Goal: Check status: Check status

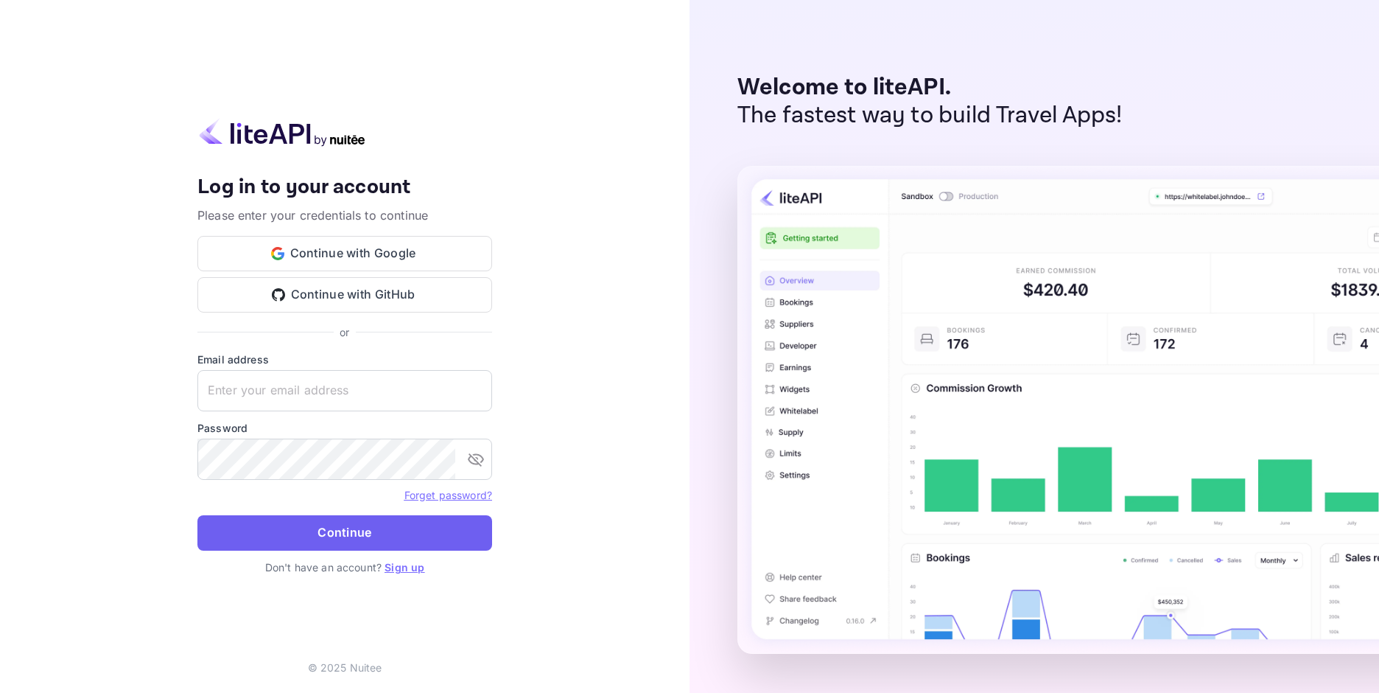
type input "[EMAIL_ADDRESS][DOMAIN_NAME]"
click at [281, 533] on button "Continue" at bounding box center [344, 532] width 295 height 35
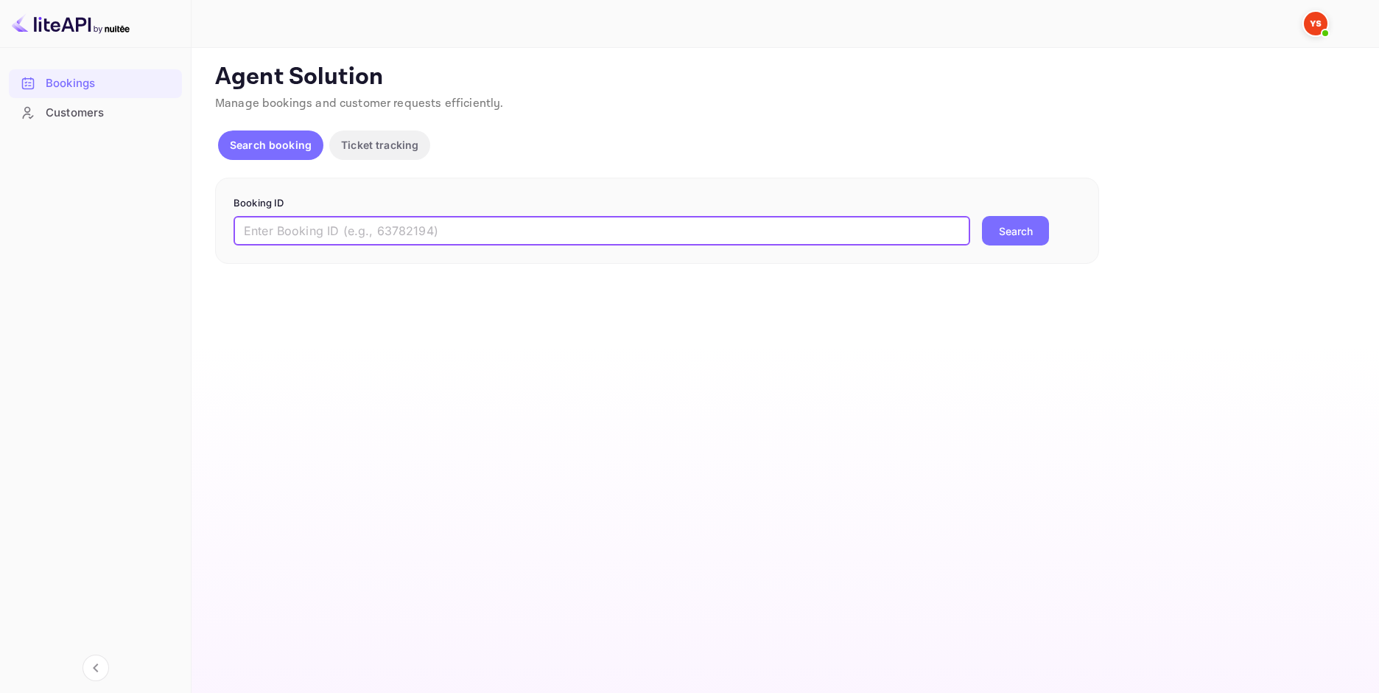
click at [469, 221] on input "text" at bounding box center [602, 230] width 737 height 29
paste input "9280930"
type input "9280930"
click at [1037, 237] on button "Search" at bounding box center [1015, 230] width 67 height 29
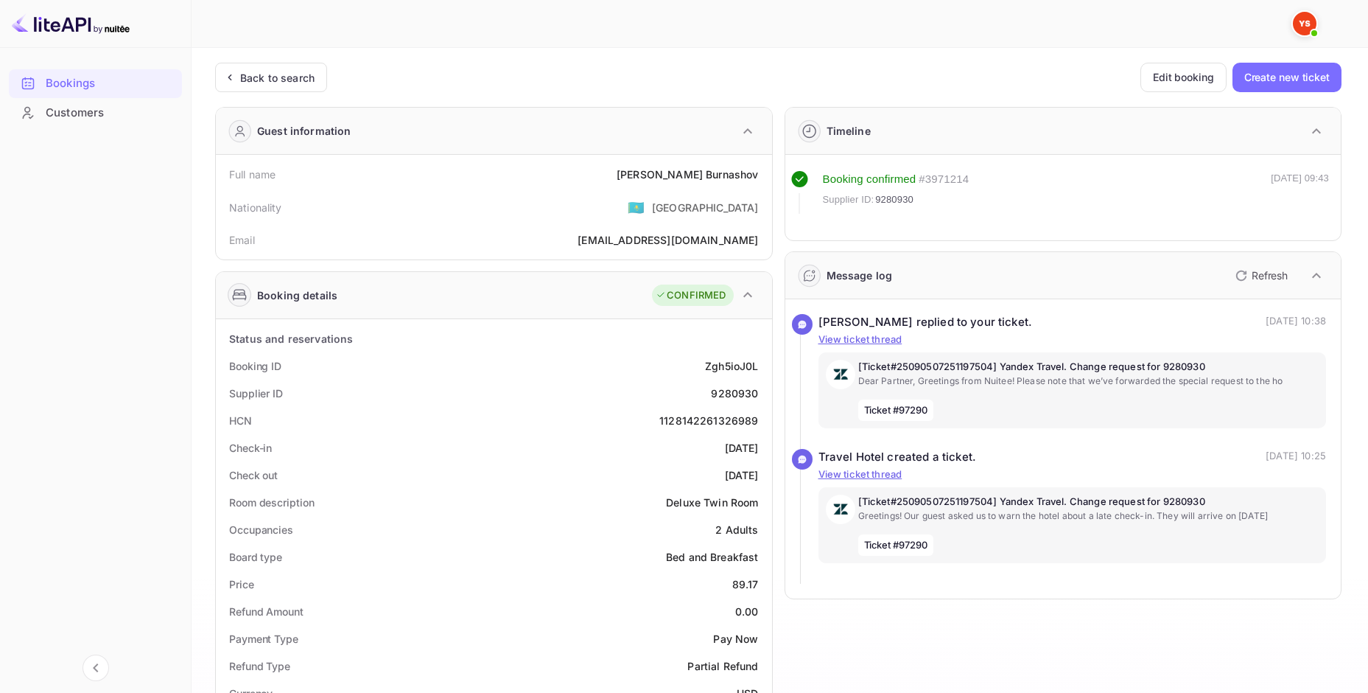
scroll to position [442, 0]
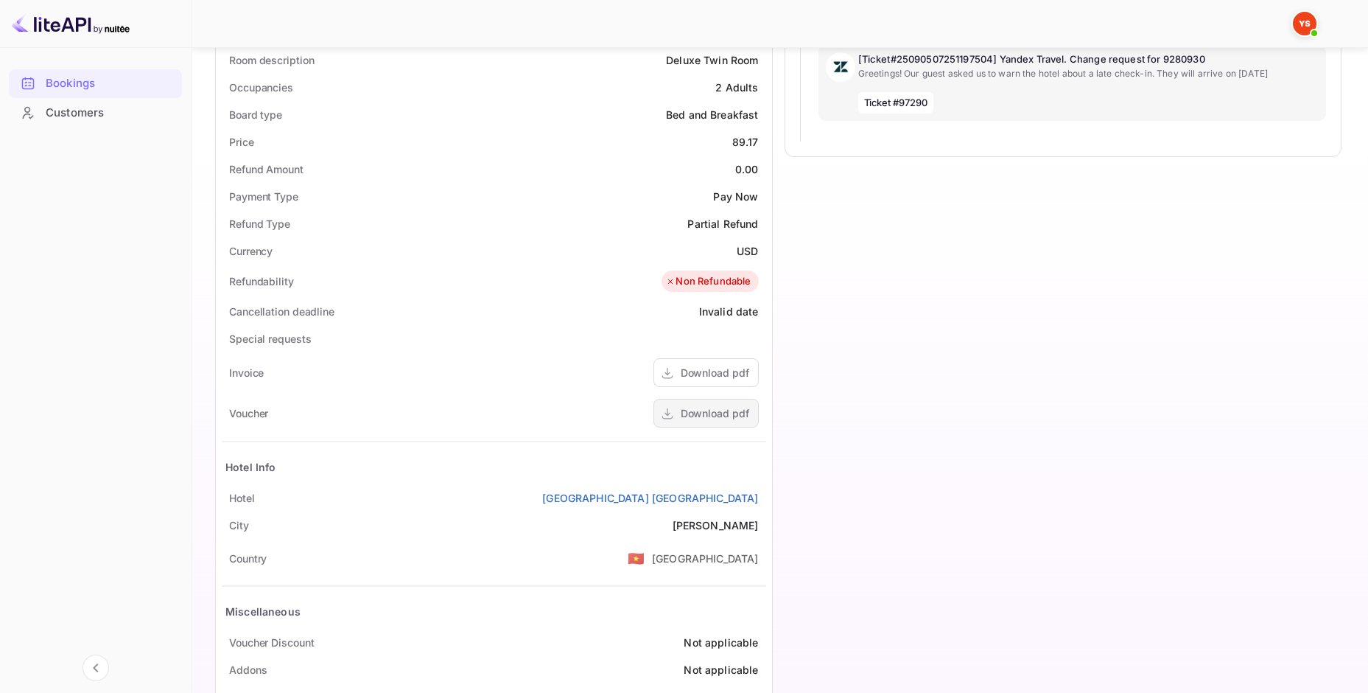
click at [708, 415] on div "Download pdf" at bounding box center [715, 412] width 69 height 15
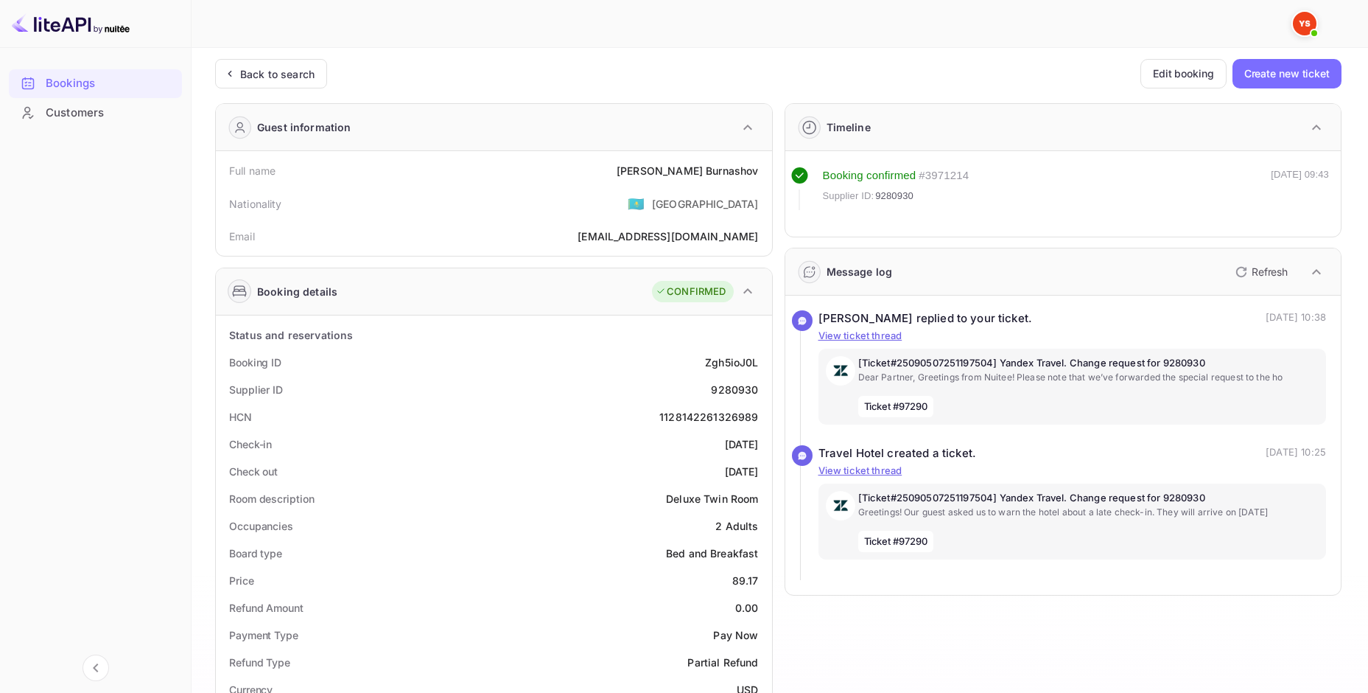
scroll to position [0, 0]
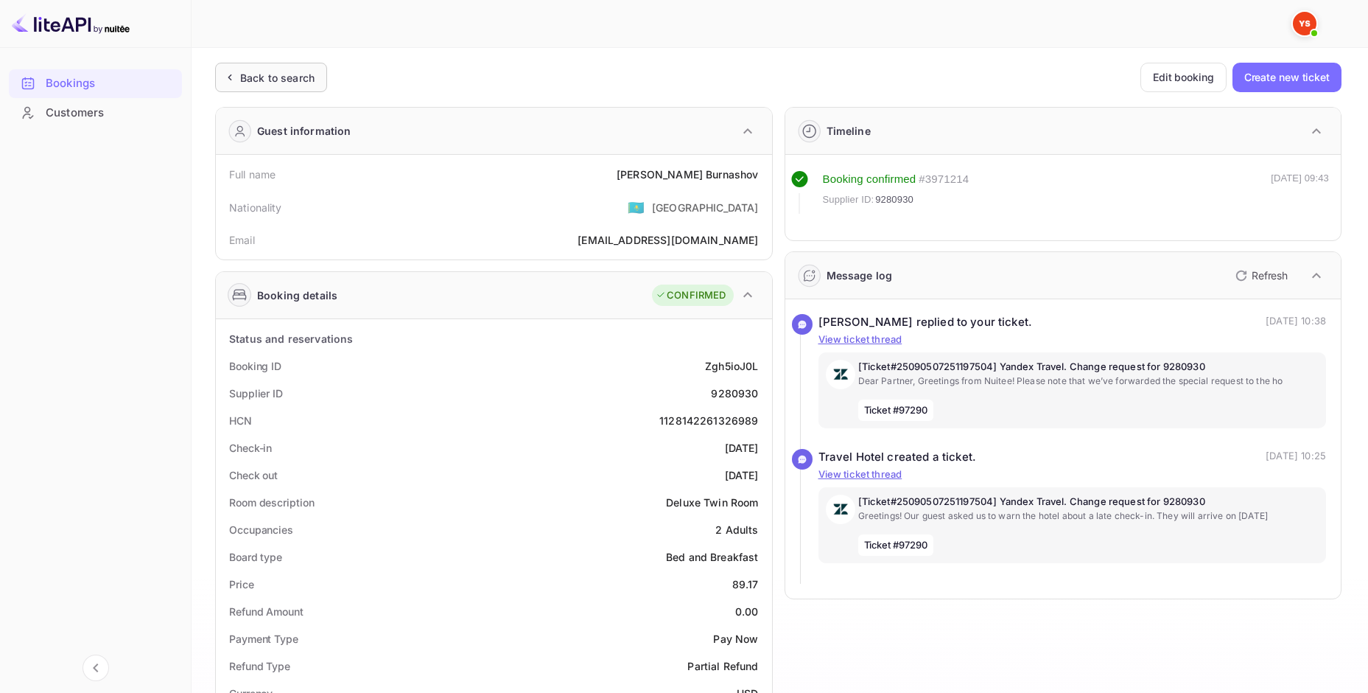
click at [286, 83] on div "Back to search" at bounding box center [277, 77] width 74 height 15
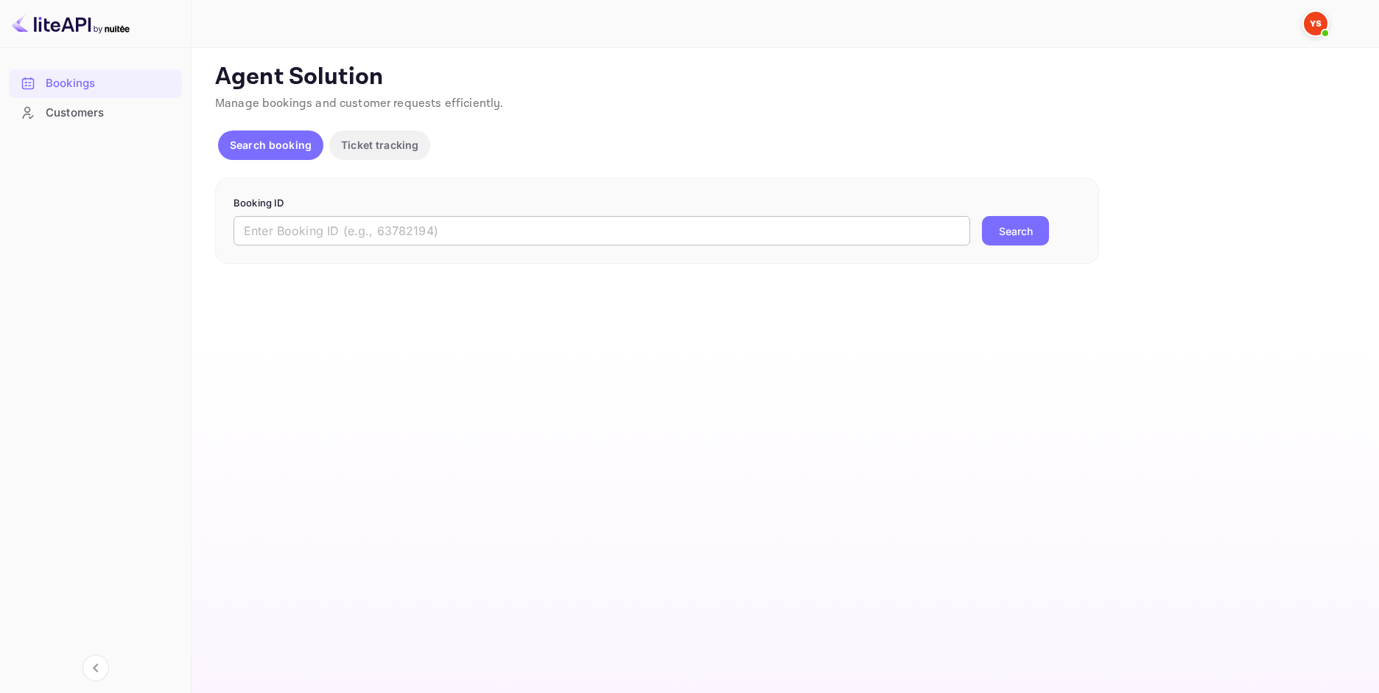
click at [414, 234] on input "text" at bounding box center [602, 230] width 737 height 29
paste input "9713076"
type input "9713076"
click at [1025, 243] on button "Search" at bounding box center [1015, 230] width 67 height 29
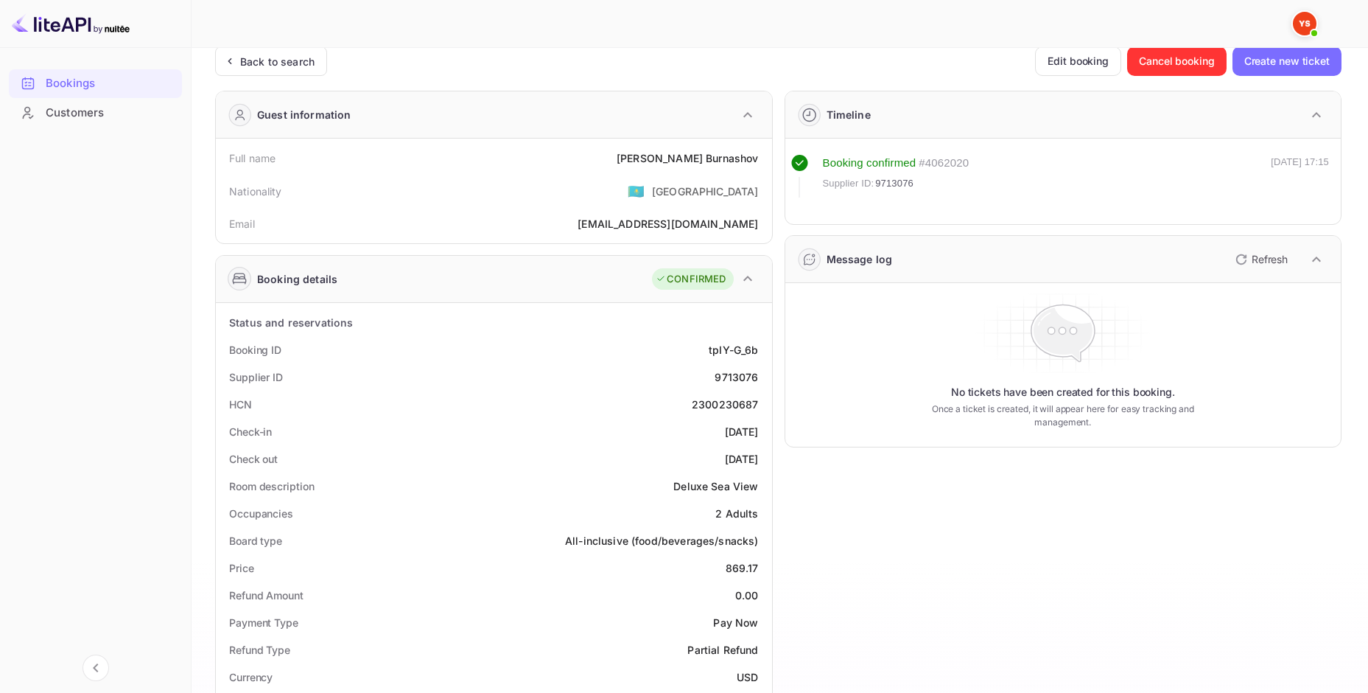
scroll to position [494, 0]
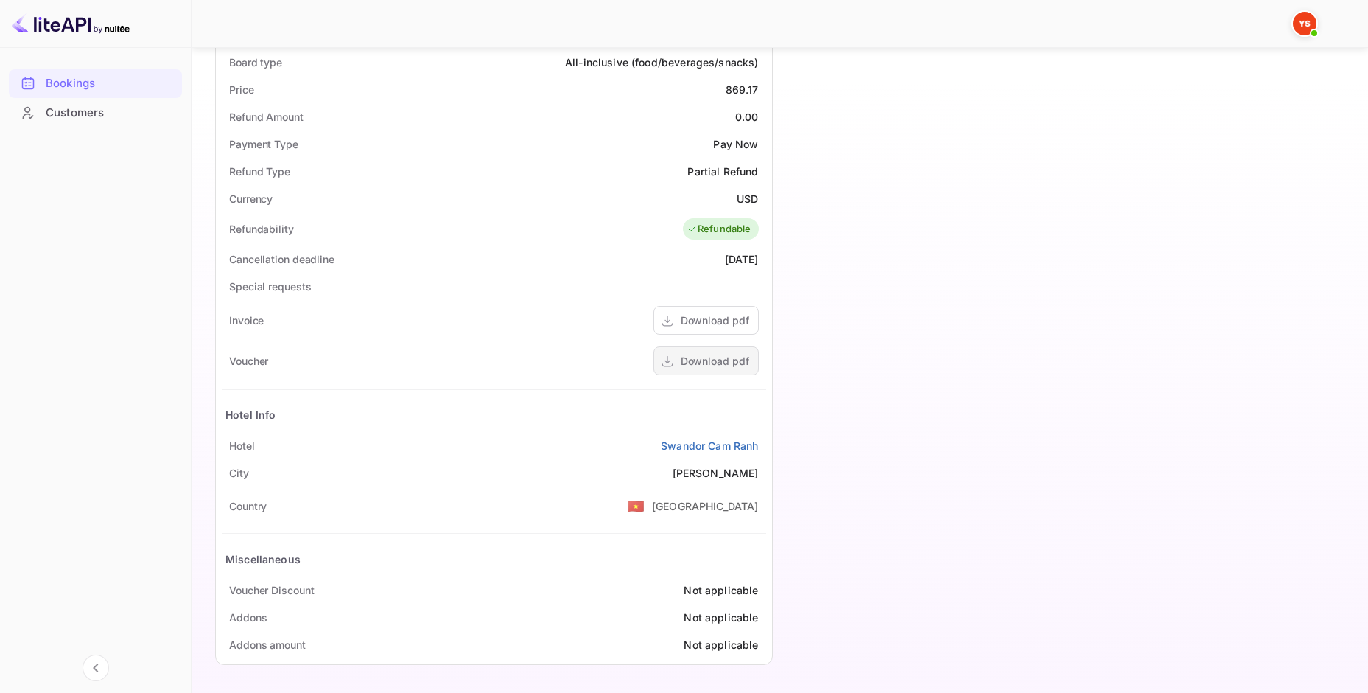
click at [715, 361] on div "Download pdf" at bounding box center [715, 360] width 69 height 15
